Goal: Task Accomplishment & Management: Use online tool/utility

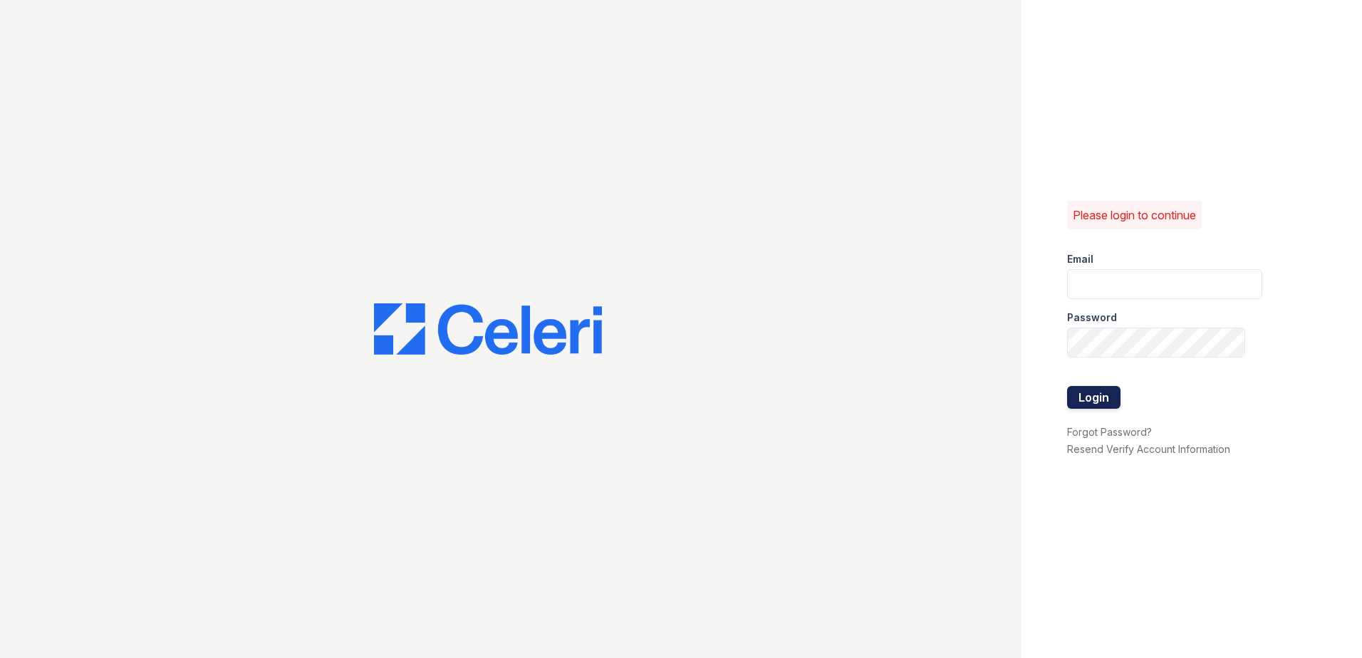
type input "[EMAIL_ADDRESS][DOMAIN_NAME]"
click at [1085, 398] on button "Login" at bounding box center [1093, 397] width 53 height 23
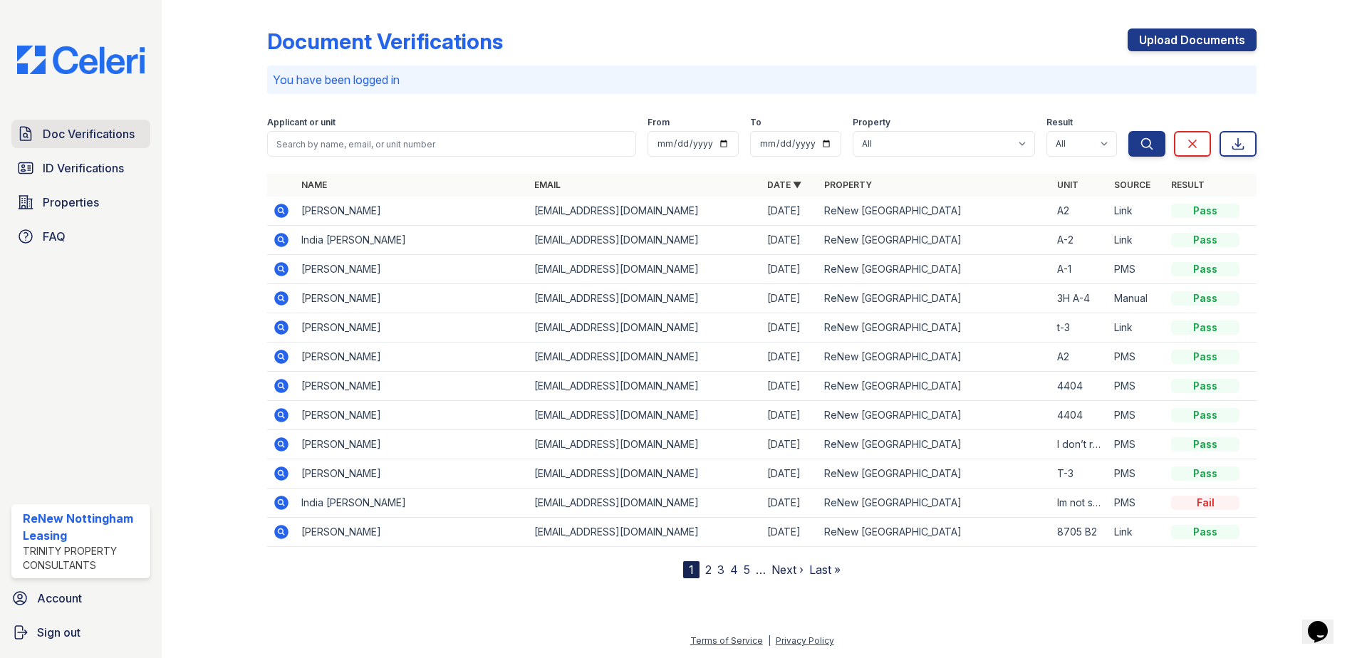
click at [112, 138] on span "Doc Verifications" at bounding box center [89, 133] width 92 height 17
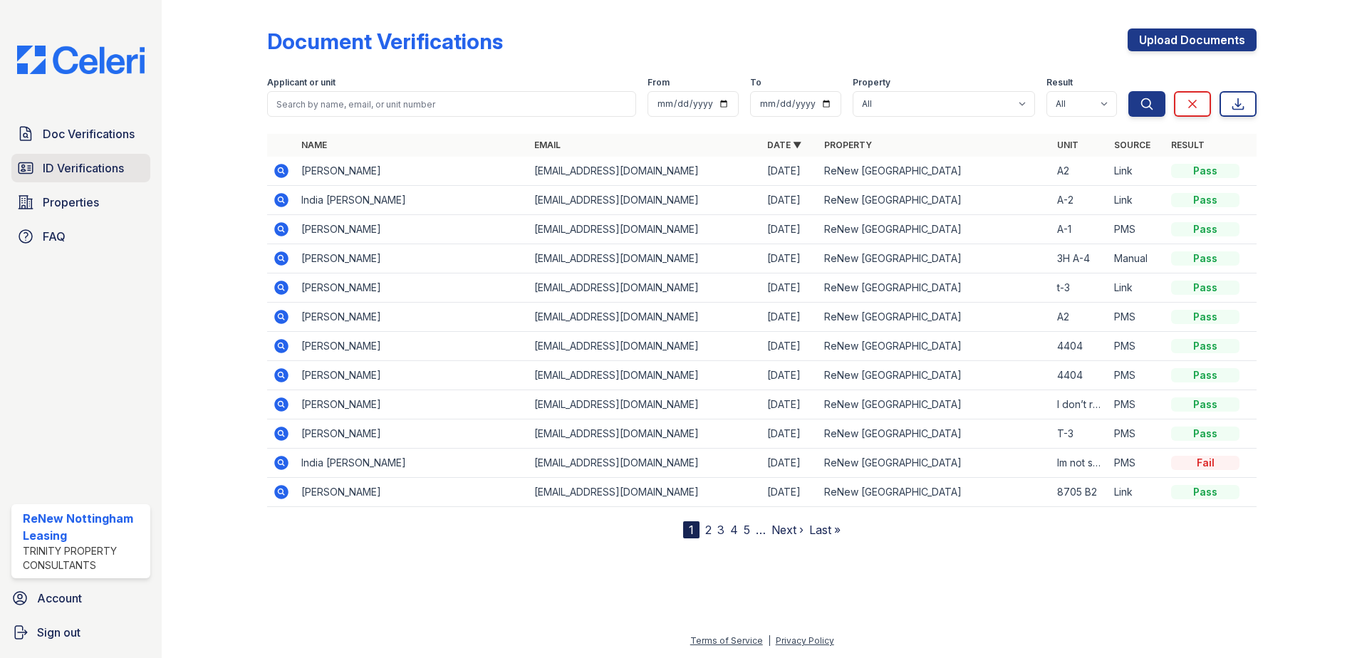
click at [117, 164] on span "ID Verifications" at bounding box center [83, 168] width 81 height 17
